Goal: Check status: Check status

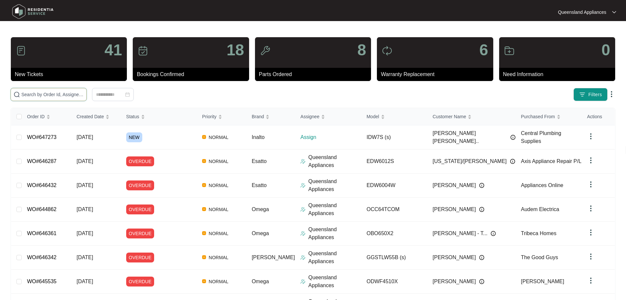
click at [84, 95] on input "text" at bounding box center [52, 94] width 62 height 7
paste input "643806"
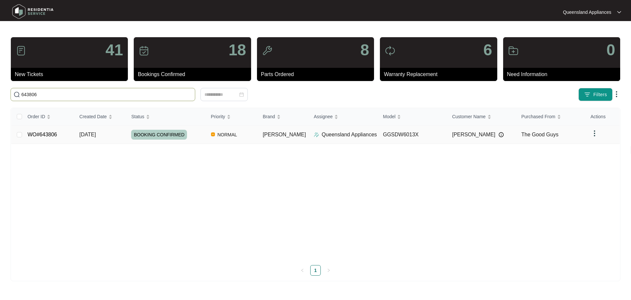
type input "643806"
click at [322, 137] on p "Queensland Appliances" at bounding box center [349, 135] width 55 height 8
click at [188, 131] on div "Order ID Created Date Status Priority Brand Assignee Model Customer Name Purcha…" at bounding box center [315, 191] width 609 height 167
click at [194, 135] on div "BOOKING CONFIRMED" at bounding box center [168, 135] width 74 height 10
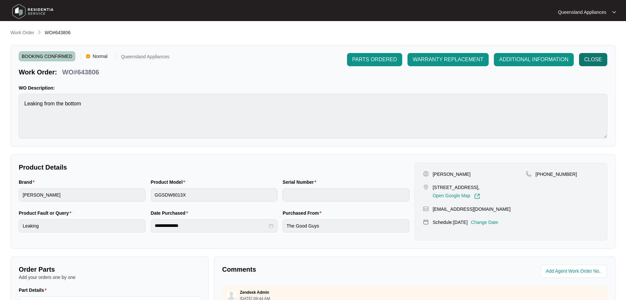
click at [601, 57] on span "CLOSE" at bounding box center [594, 60] width 18 height 8
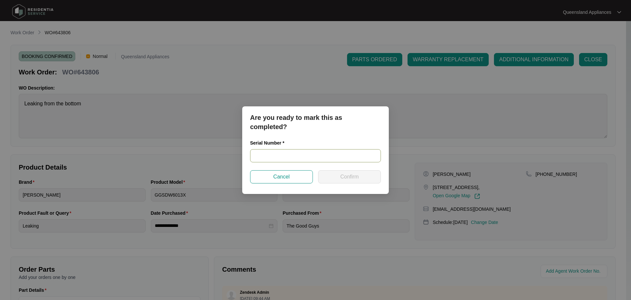
click at [272, 155] on input "text" at bounding box center [315, 155] width 131 height 13
type input "250548200020200072"
click at [356, 177] on span "Confirm" at bounding box center [349, 177] width 18 height 8
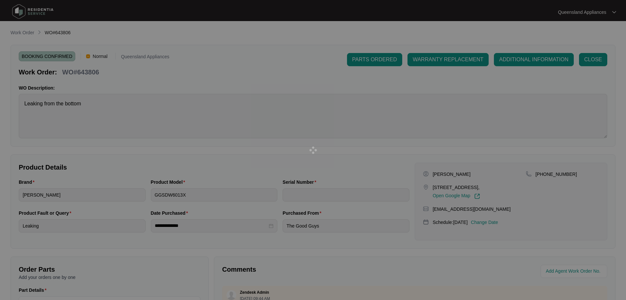
type input "250548200020200072"
